Goal: Task Accomplishment & Management: Manage account settings

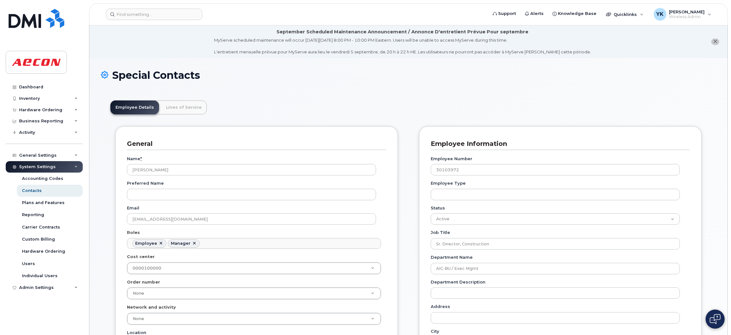
scroll to position [19, 0]
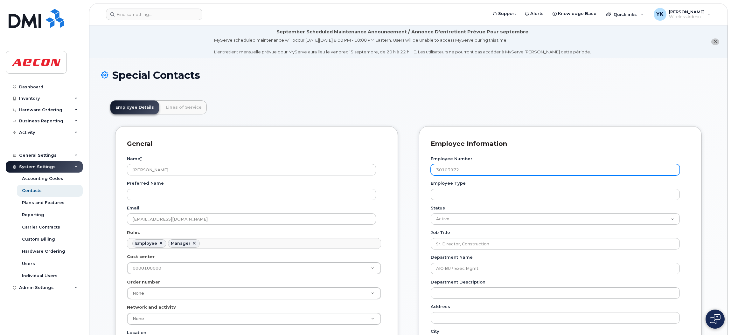
drag, startPoint x: 463, startPoint y: 169, endPoint x: 411, endPoint y: 169, distance: 52.2
drag, startPoint x: 467, startPoint y: 171, endPoint x: 425, endPoint y: 169, distance: 42.0
click at [425, 169] on div "Employee Information Employee Number 30103972 Employee Type Status Active On-Le…" at bounding box center [560, 322] width 283 height 393
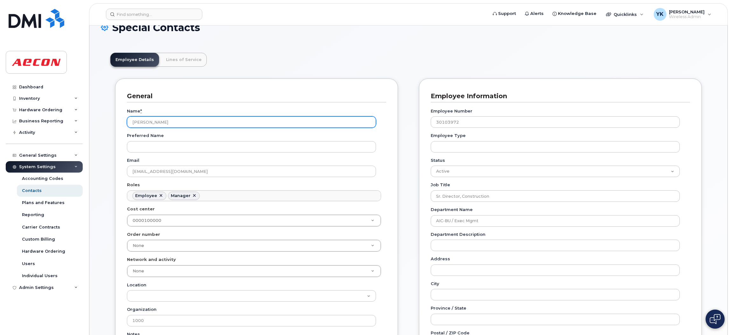
drag, startPoint x: 147, startPoint y: 119, endPoint x: 125, endPoint y: 118, distance: 22.0
click at [125, 118] on div "General Name * Miguel Qtesting Preferred Name Email MIGUELCYOUNG@TEST.COM Roles…" at bounding box center [256, 253] width 283 height 349
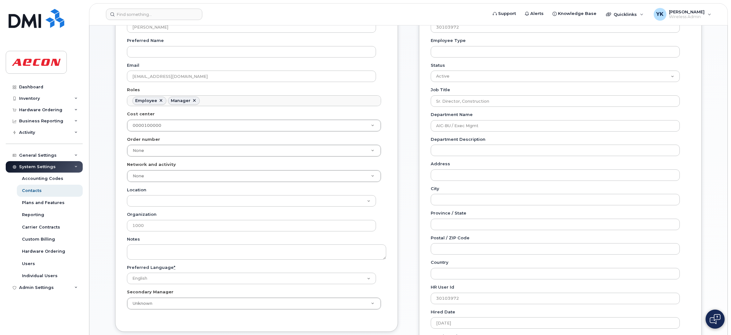
scroll to position [95, 0]
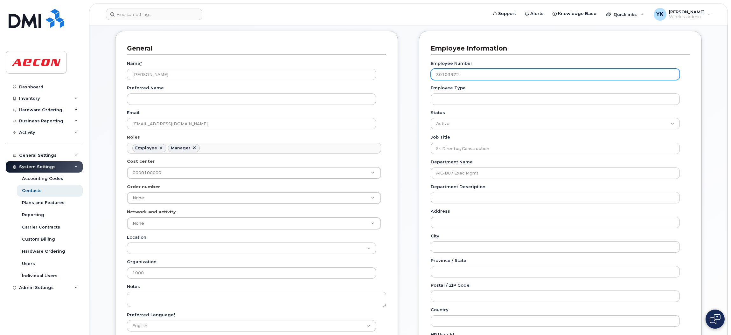
drag, startPoint x: 471, startPoint y: 75, endPoint x: 408, endPoint y: 77, distance: 62.7
click at [407, 77] on div "General Name * Miguel Qtesting Preferred Name Email MIGUELCYOUNG@TEST.COM Roles…" at bounding box center [408, 262] width 596 height 463
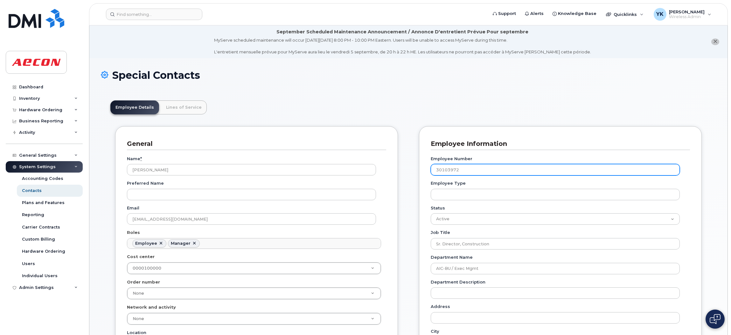
scroll to position [48, 0]
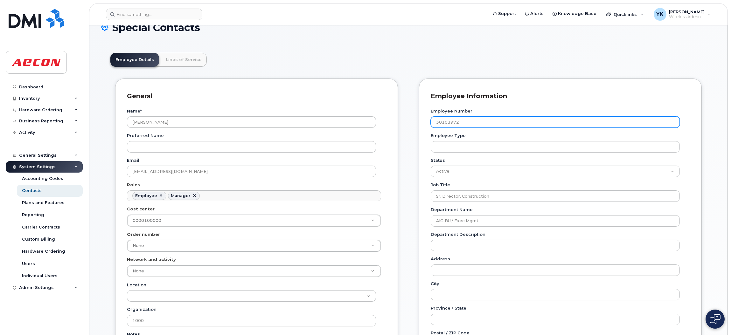
drag, startPoint x: 477, startPoint y: 118, endPoint x: 428, endPoint y: 122, distance: 49.1
click at [426, 121] on div "Employee Information Employee Number 30103972 Employee Type Status Active On-Le…" at bounding box center [560, 275] width 283 height 393
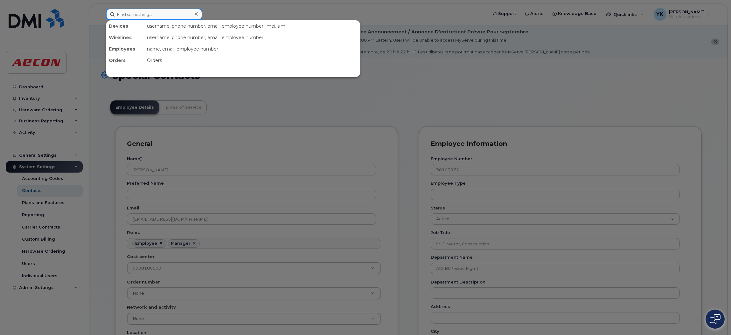
click at [135, 11] on input at bounding box center [154, 14] width 96 height 11
paste input "30103972"
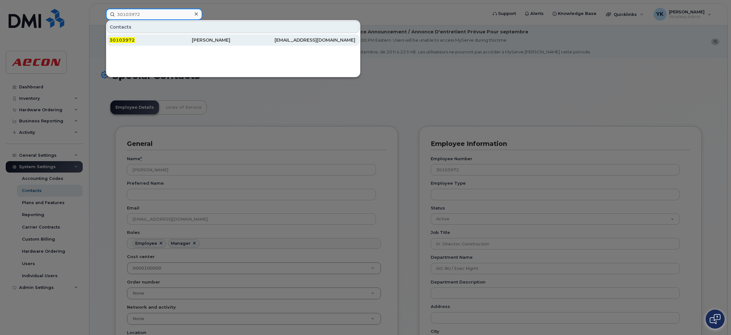
type input "30103972"
click at [138, 40] on div "30103972" at bounding box center [150, 40] width 82 height 6
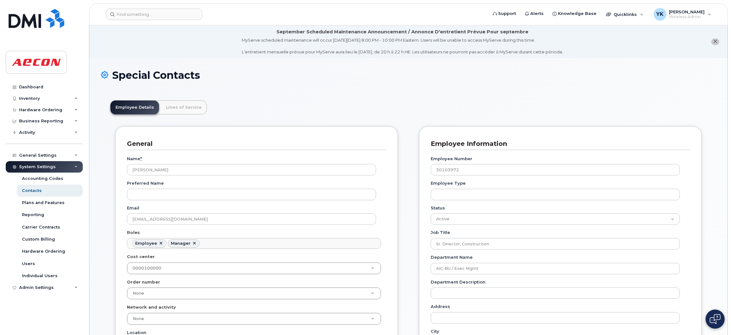
scroll to position [19, 0]
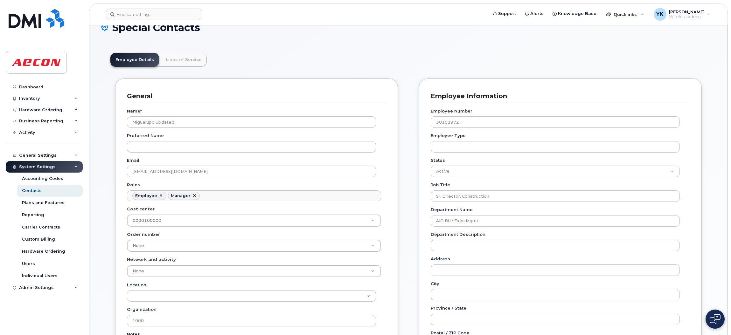
scroll to position [95, 0]
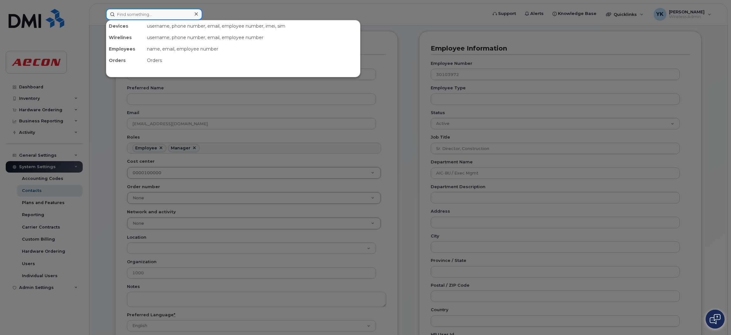
click at [170, 12] on input at bounding box center [154, 14] width 96 height 11
paste input "30103786"
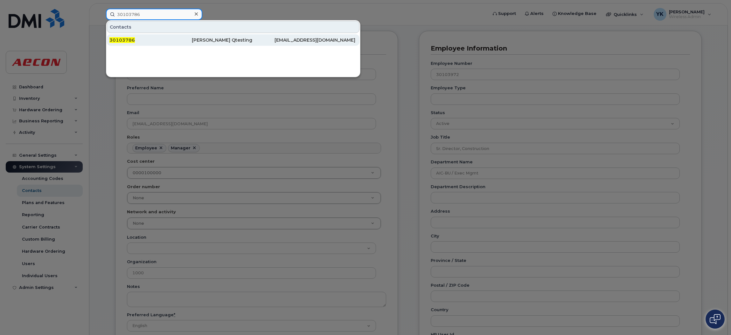
type input "30103786"
click at [147, 41] on div "30103786" at bounding box center [150, 40] width 82 height 6
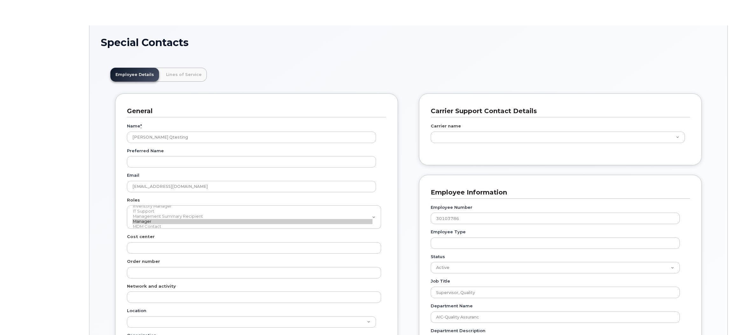
scroll to position [19, 0]
type input "2190036"
type input "84680"
type input "84753"
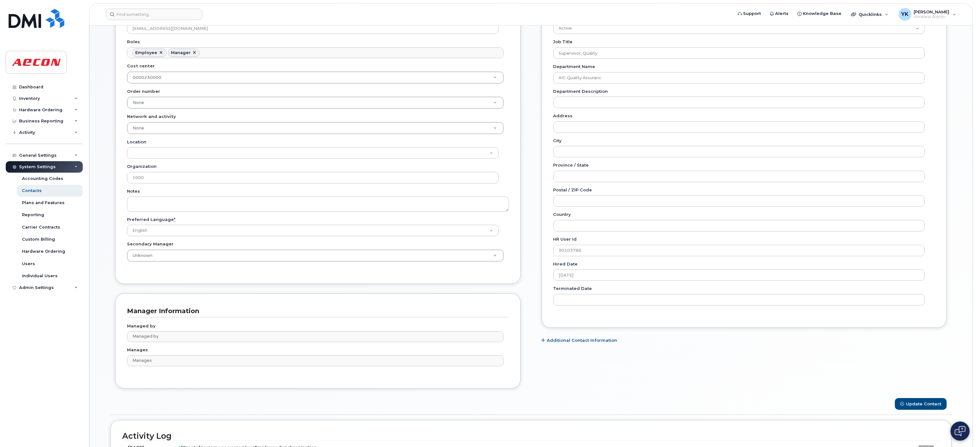
scroll to position [127, 0]
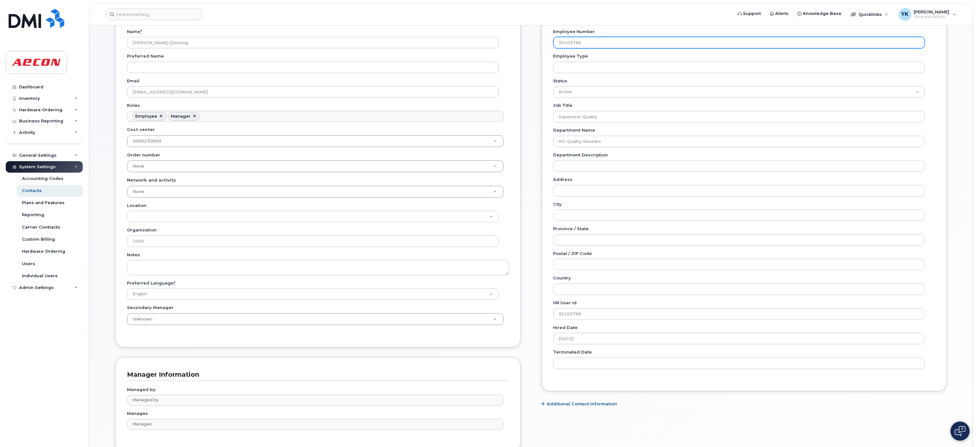
drag, startPoint x: 586, startPoint y: 41, endPoint x: 539, endPoint y: 40, distance: 46.8
click at [539, 40] on div "Carrier Support Contact Details Carrier name Carrier name Carrier name AT&T Wir…" at bounding box center [744, 230] width 415 height 463
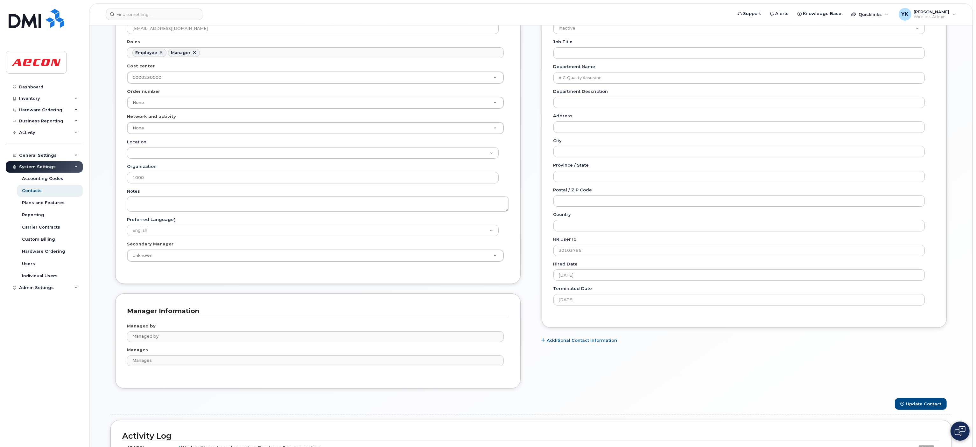
scroll to position [127, 0]
